Goal: Book appointment/travel/reservation

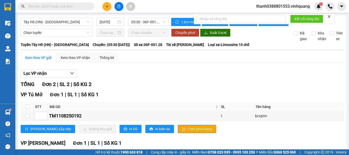
scroll to position [51, 0]
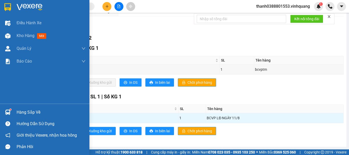
click at [10, 110] on sup at bounding box center [11, 110] width 2 height 2
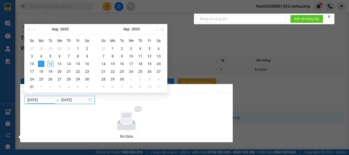
click at [46, 99] on input "[DATE]" at bounding box center [40, 100] width 26 height 6
type input "[DATE]"
click at [52, 66] on div "12" at bounding box center [50, 64] width 6 height 6
click at [40, 63] on table "Su Mo Tu We Th Fr Sa 27 28 29 30 31 1 2 3 4 5 6 7 8 9 10 11 12 13 14 15 16 17 1…" at bounding box center [59, 64] width 64 height 54
type input "[DATE]"
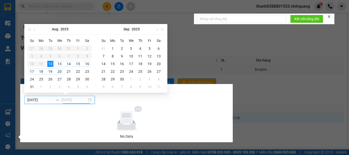
click at [62, 70] on div "20" at bounding box center [59, 71] width 6 height 6
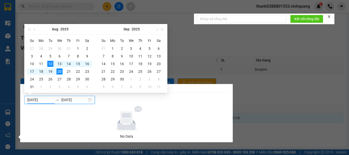
click at [41, 100] on input "[DATE]" at bounding box center [40, 100] width 26 height 6
type input "[DATE]"
click at [42, 65] on div "11" at bounding box center [41, 64] width 6 height 6
click at [72, 97] on input "[DATE]" at bounding box center [74, 100] width 26 height 6
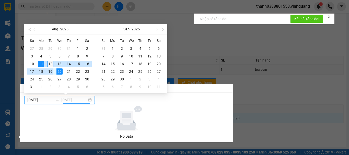
type input "[DATE]"
click at [49, 65] on div "12" at bounding box center [50, 64] width 6 height 6
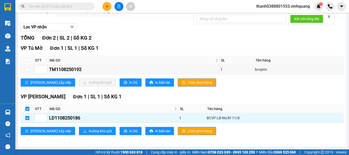
click at [120, 21] on section "Kết quả tìm kiếm ( 0 ) Bộ lọc No Data thanh0388801553.vinhquang 1 Điều hành xe …" at bounding box center [174, 77] width 349 height 155
